Goal: Task Accomplishment & Management: Use online tool/utility

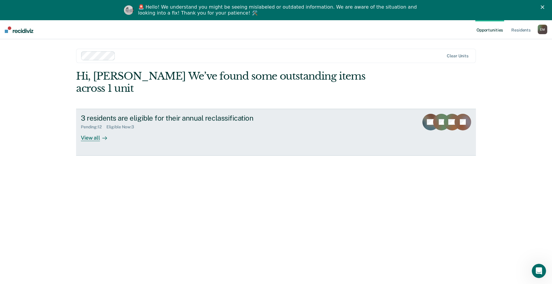
click at [105, 122] on div "Pending : 12 Eligible Now : 3" at bounding box center [185, 125] width 209 height 7
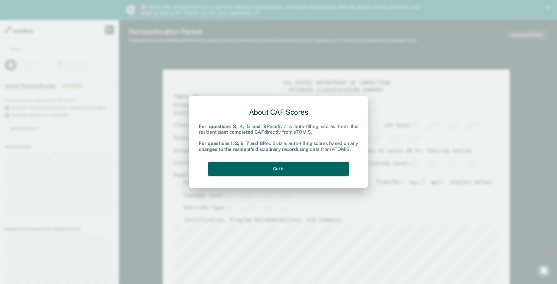
click at [304, 164] on button "Got it" at bounding box center [278, 169] width 140 height 15
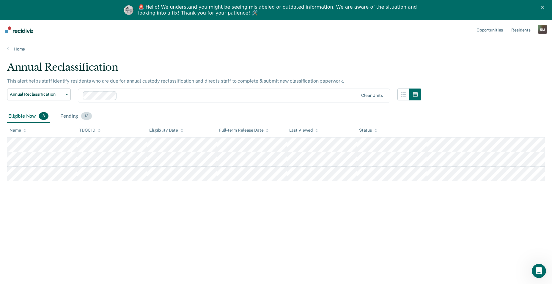
click at [65, 114] on div "Pending 12" at bounding box center [76, 116] width 34 height 13
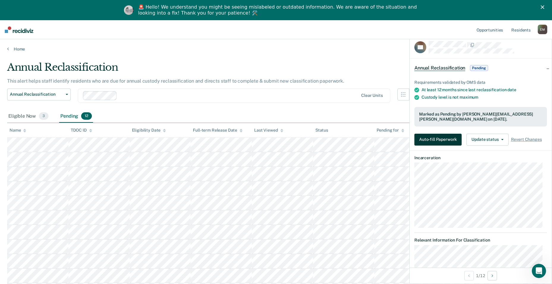
click at [449, 139] on button "Auto-fill Paperwork" at bounding box center [438, 140] width 47 height 12
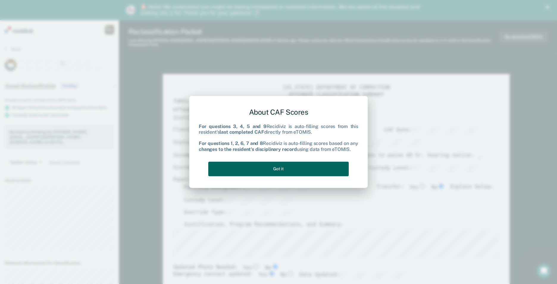
click at [282, 173] on button "Got it" at bounding box center [278, 169] width 140 height 15
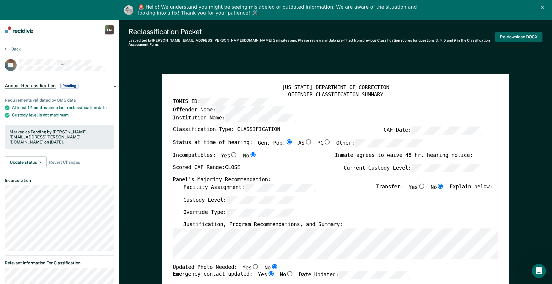
click at [511, 36] on button "Re-download DOCX" at bounding box center [519, 37] width 47 height 10
type textarea "x"
